Goal: Information Seeking & Learning: Learn about a topic

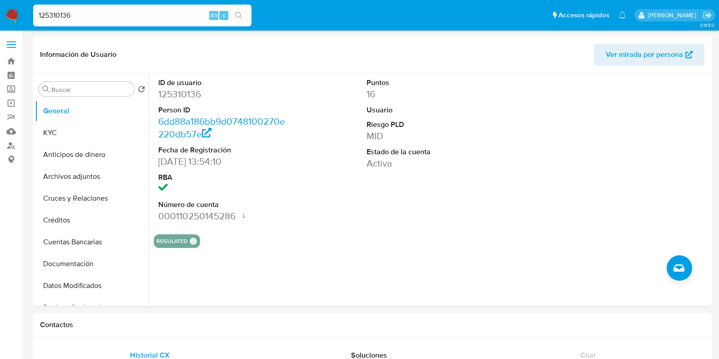
select select "10"
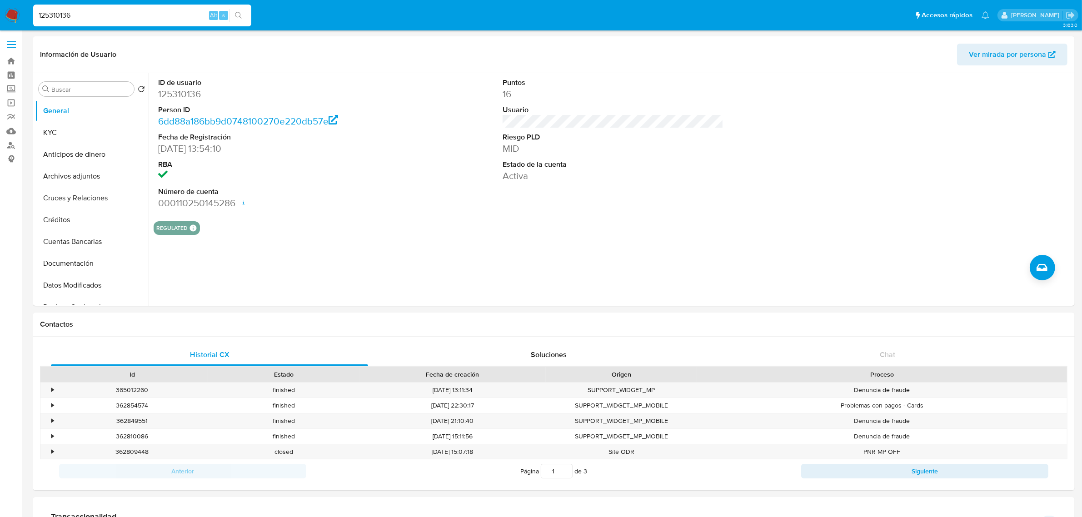
click at [151, 17] on input "125310136" at bounding box center [142, 16] width 218 height 12
click at [151, 16] on input "125310136" at bounding box center [142, 16] width 218 height 12
paste input "Gb0QYiJ9b70MH4u4lsdzwgQ3"
type input "Gb0QYiJ9b70MH4u4lsdzwgQ3"
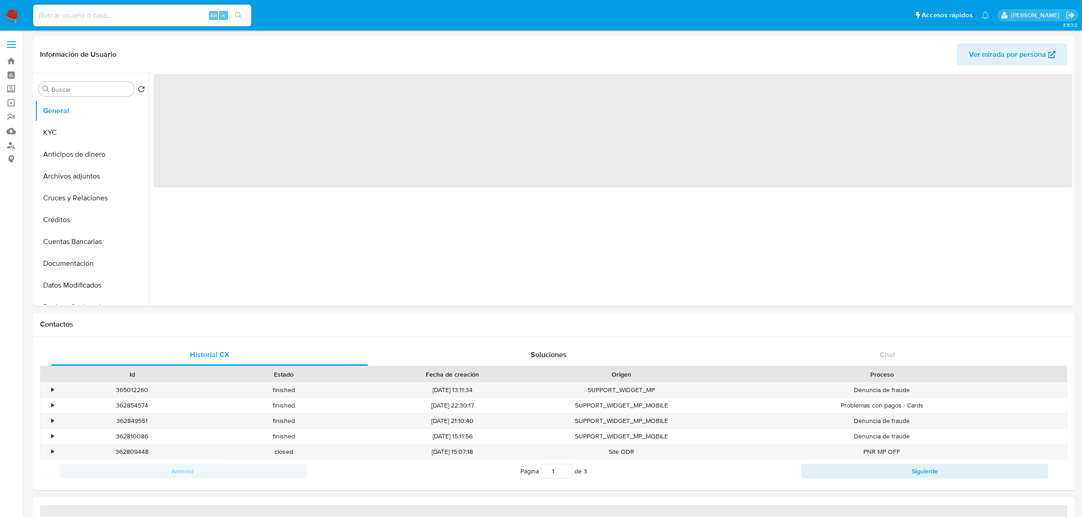
select select "10"
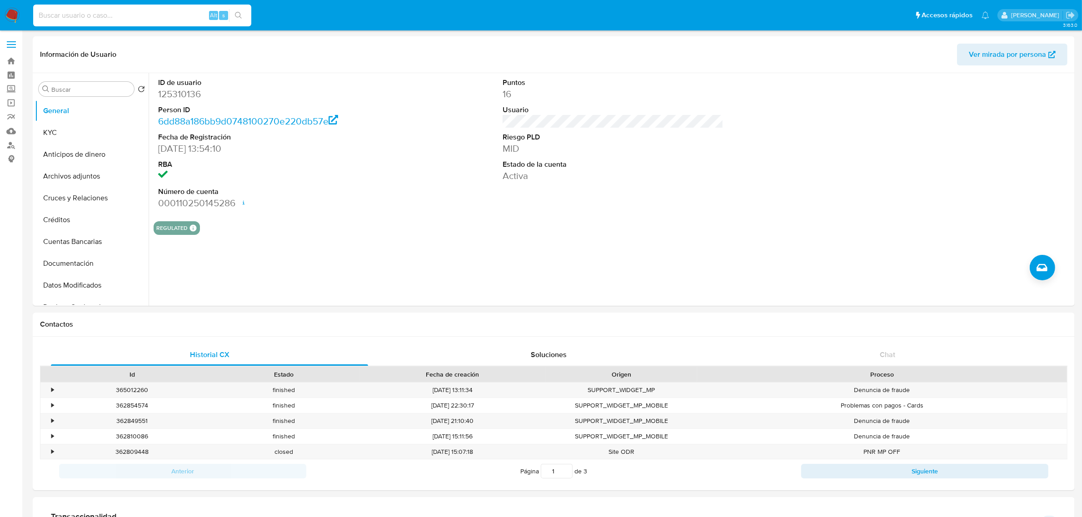
click at [125, 15] on input at bounding box center [142, 16] width 218 height 12
paste input "Gb0QYiJ9b70MH4u4lsdzwgQ3"
type input "Gb0QYiJ9b70MH4u4lsdzwgQ3"
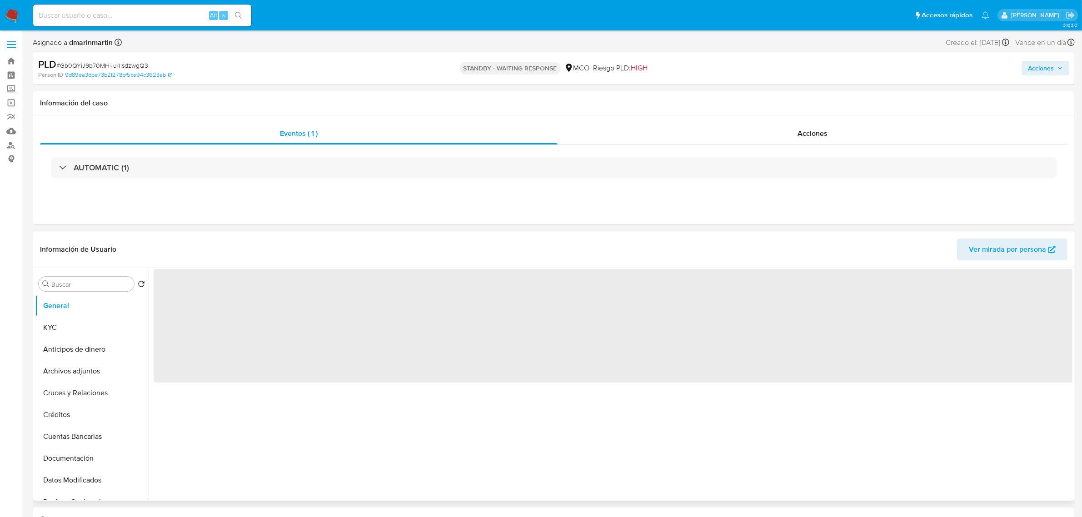
select select "10"
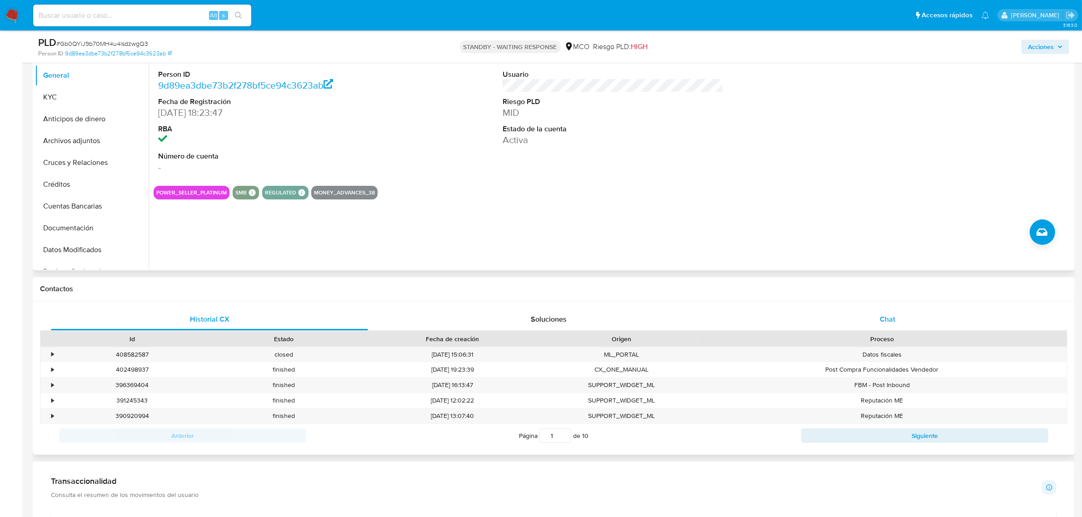
scroll to position [227, 0]
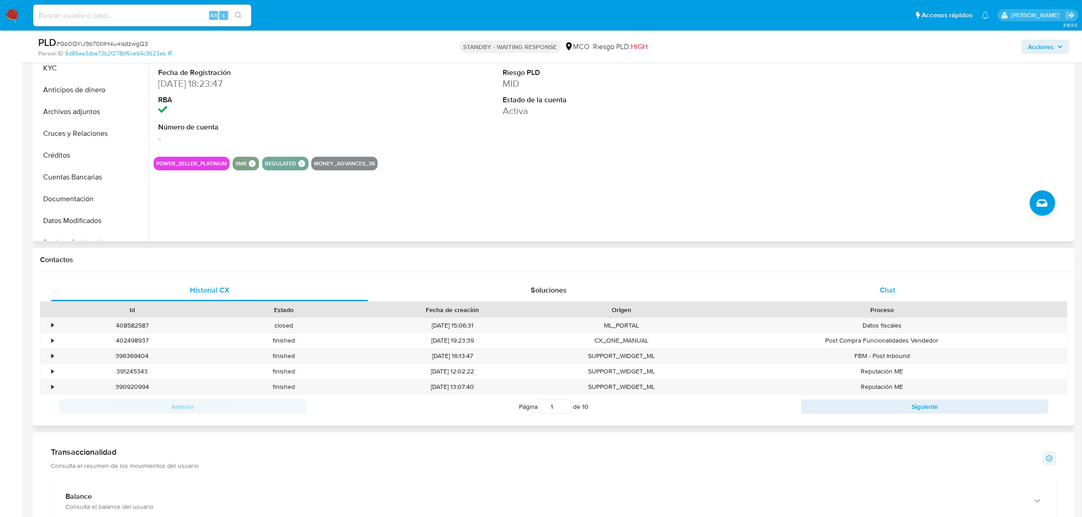
click at [915, 282] on div "Chat" at bounding box center [887, 291] width 317 height 22
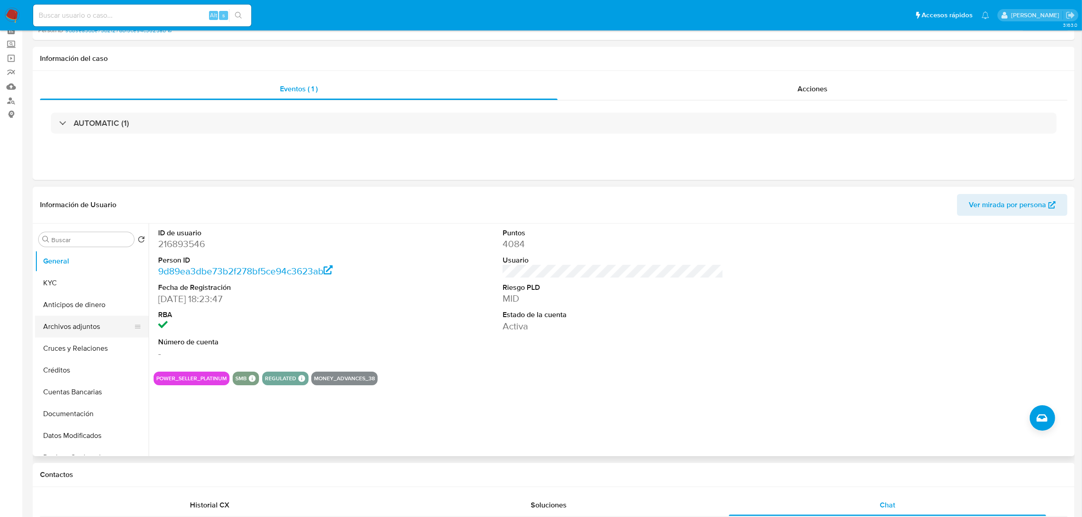
scroll to position [114, 0]
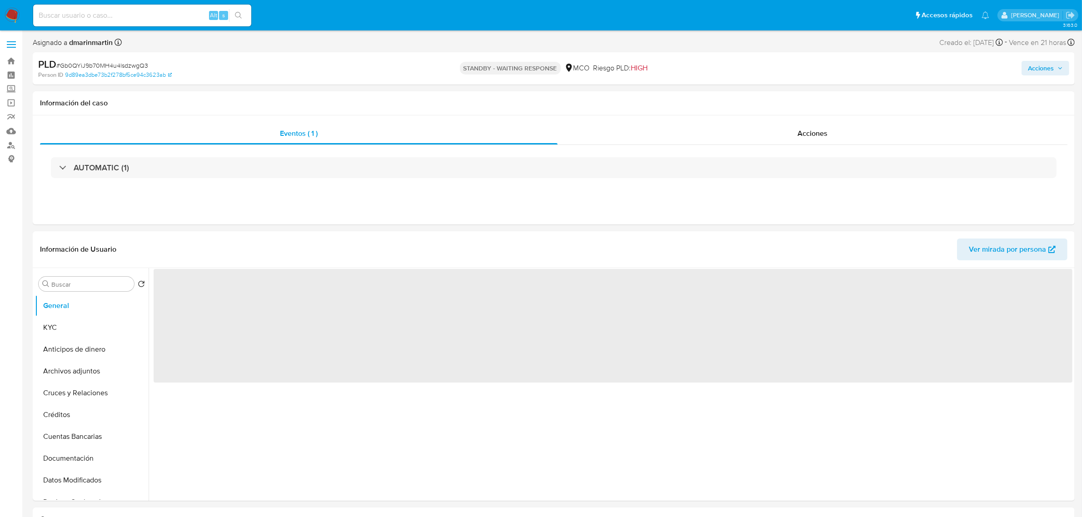
click at [132, 16] on input at bounding box center [142, 16] width 218 height 12
paste input "2355797431"
type input "2355797431"
select select "10"
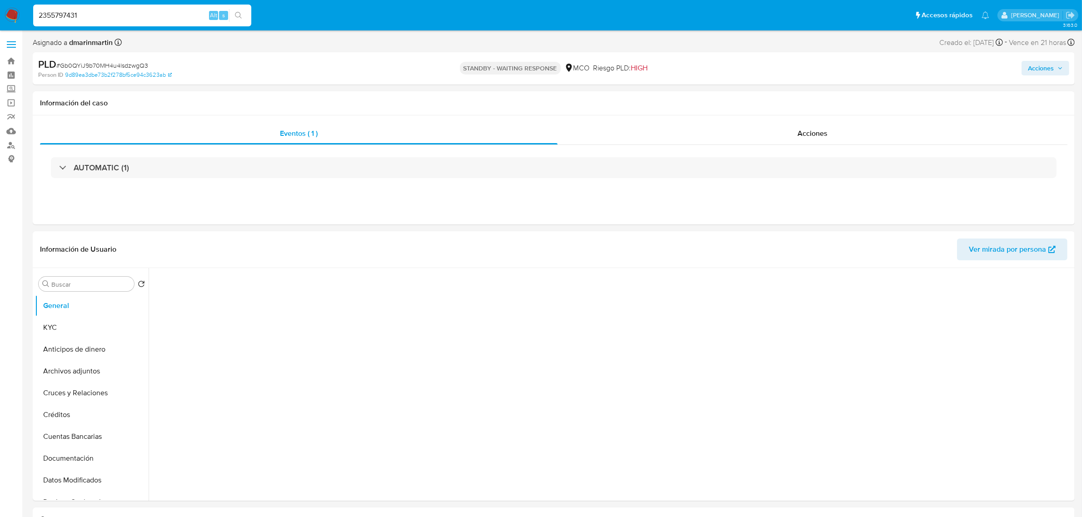
type input "2355797431"
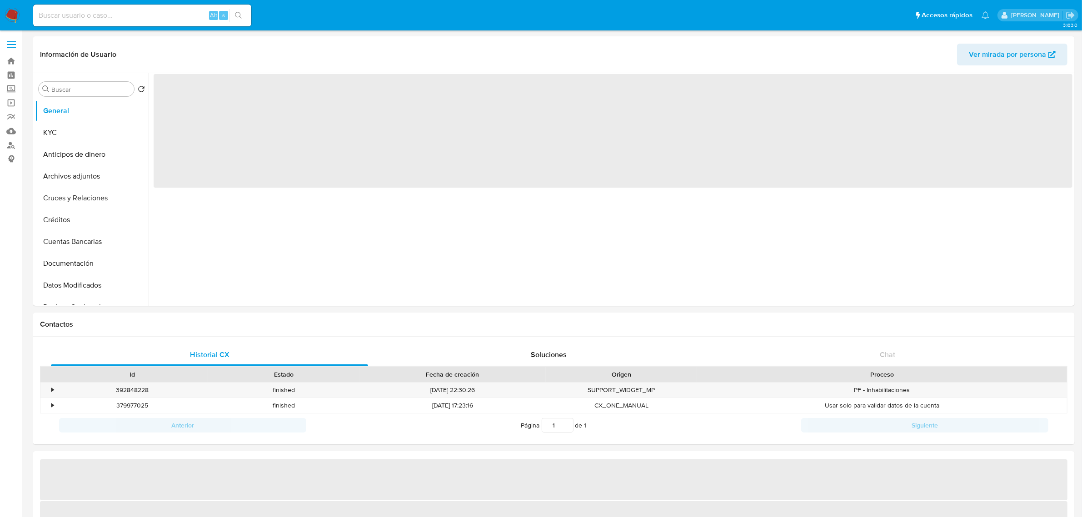
select select "10"
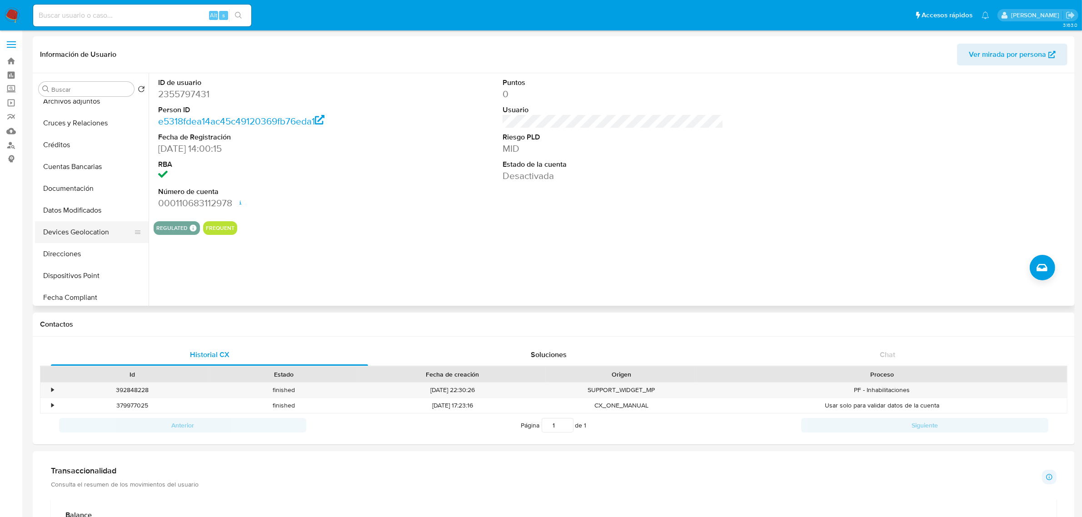
scroll to position [57, 0]
click at [80, 190] on button "Cuentas Bancarias" at bounding box center [88, 185] width 106 height 22
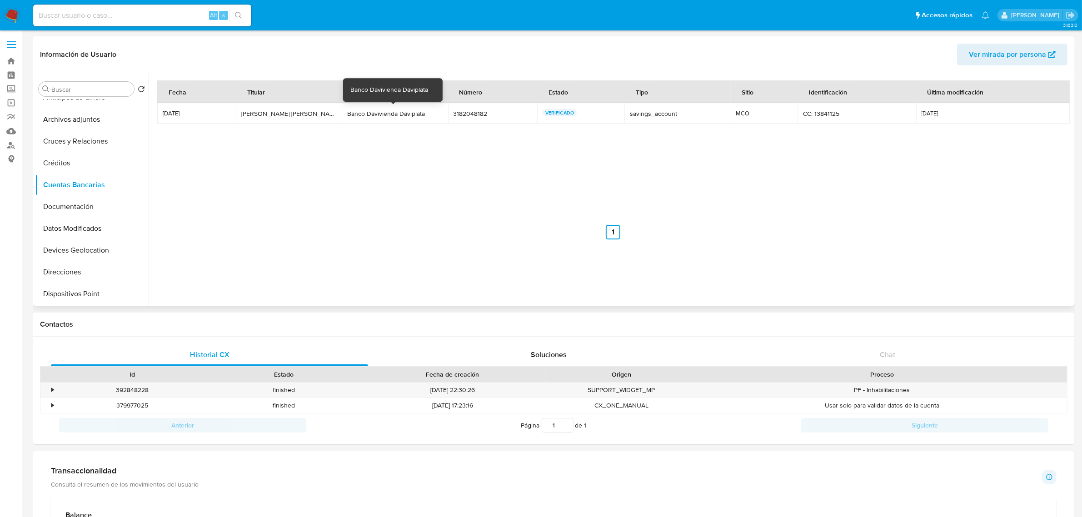
click at [394, 115] on div "Banco Davivienda Daviplata" at bounding box center [394, 114] width 95 height 8
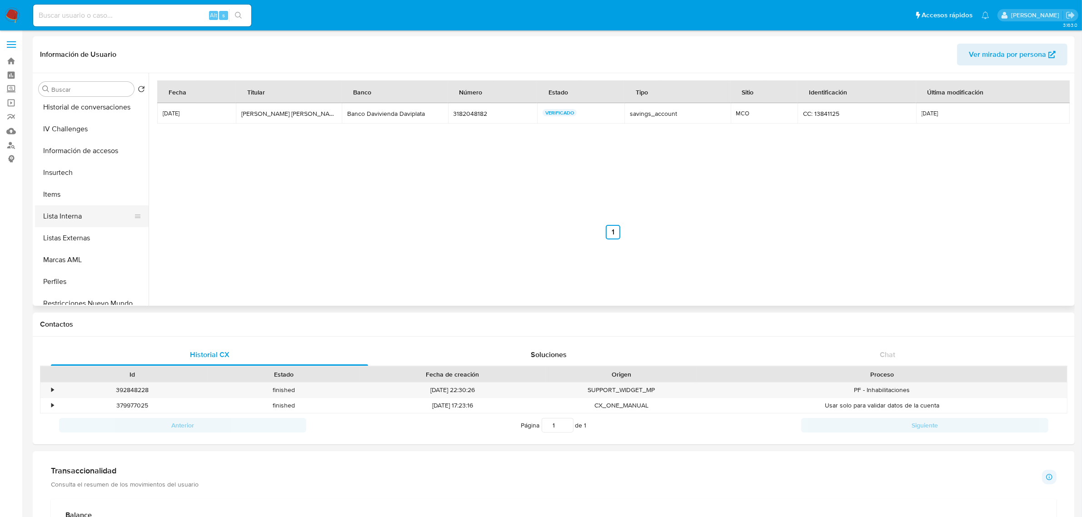
scroll to position [449, 0]
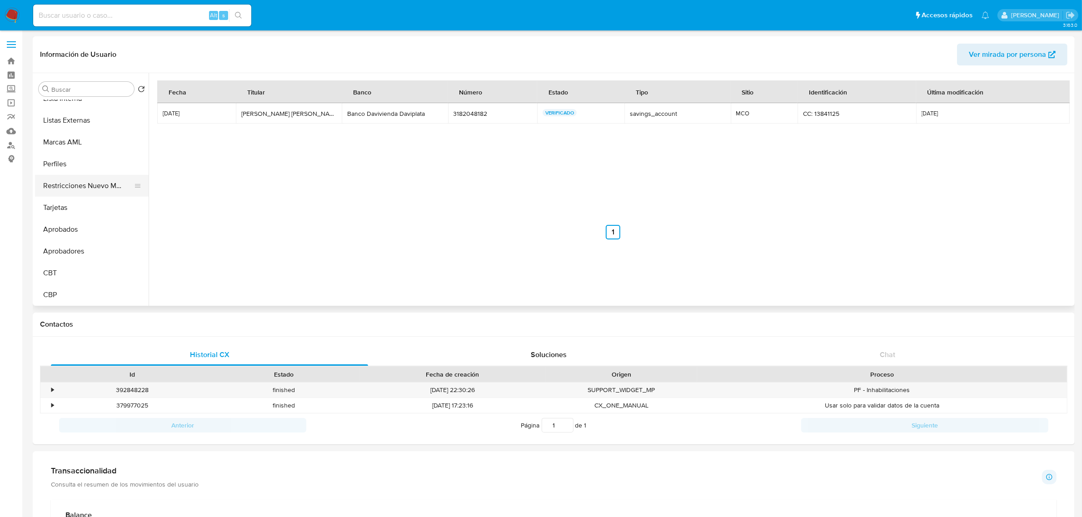
click at [99, 179] on button "Restricciones Nuevo Mundo" at bounding box center [88, 186] width 106 height 22
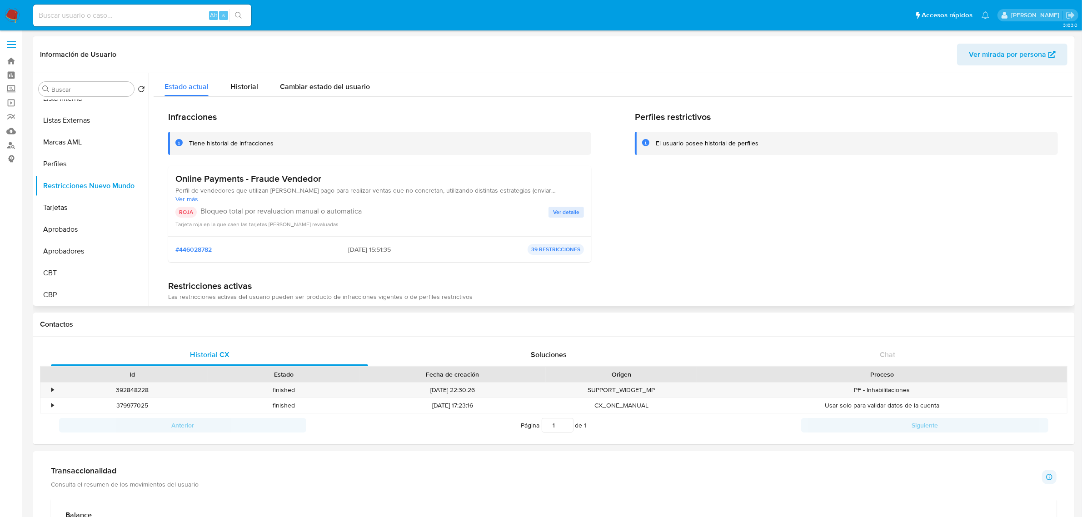
scroll to position [0, 0]
click at [573, 212] on span "Ver detalle" at bounding box center [566, 213] width 26 height 9
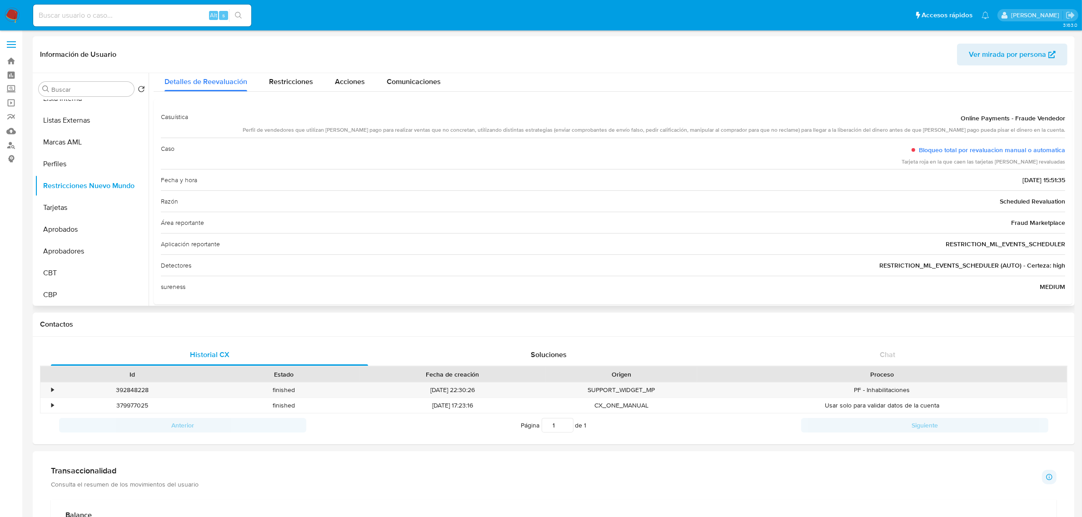
scroll to position [31, 0]
